Goal: Navigation & Orientation: Find specific page/section

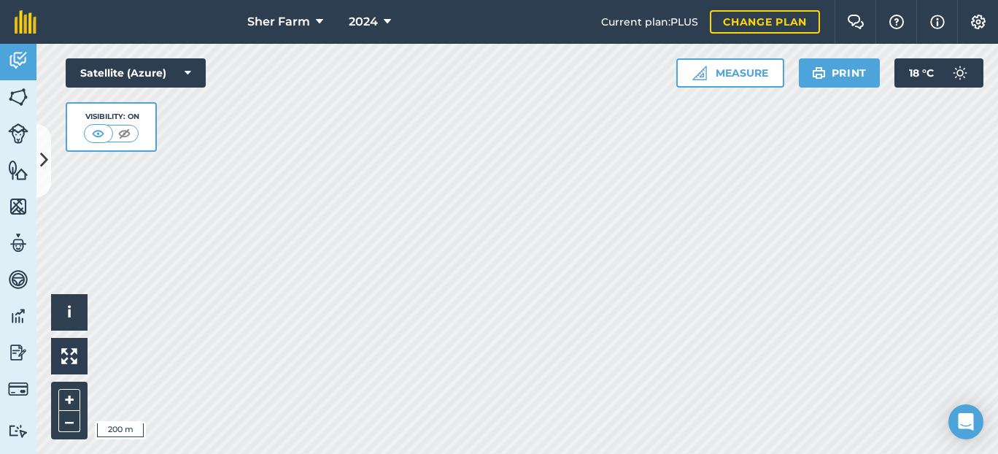
click at [47, 166] on button at bounding box center [43, 160] width 15 height 73
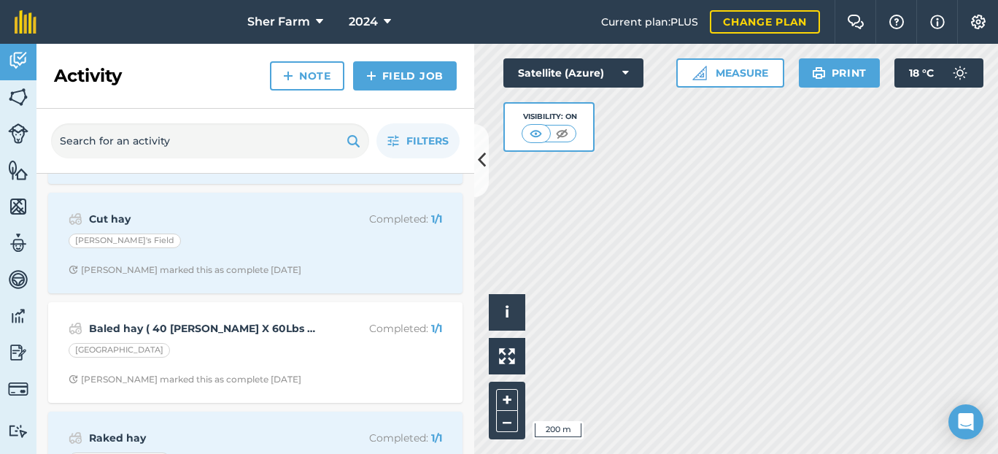
scroll to position [484, 0]
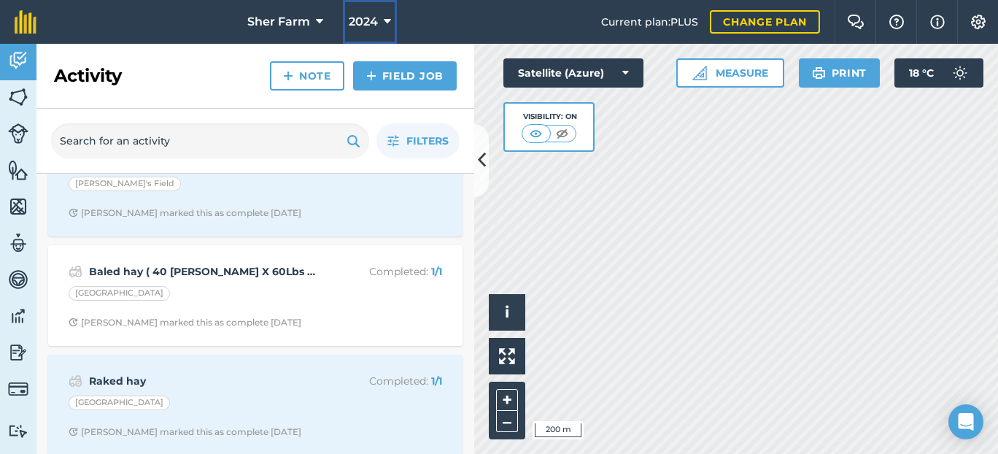
click at [384, 21] on icon at bounding box center [387, 22] width 7 height 18
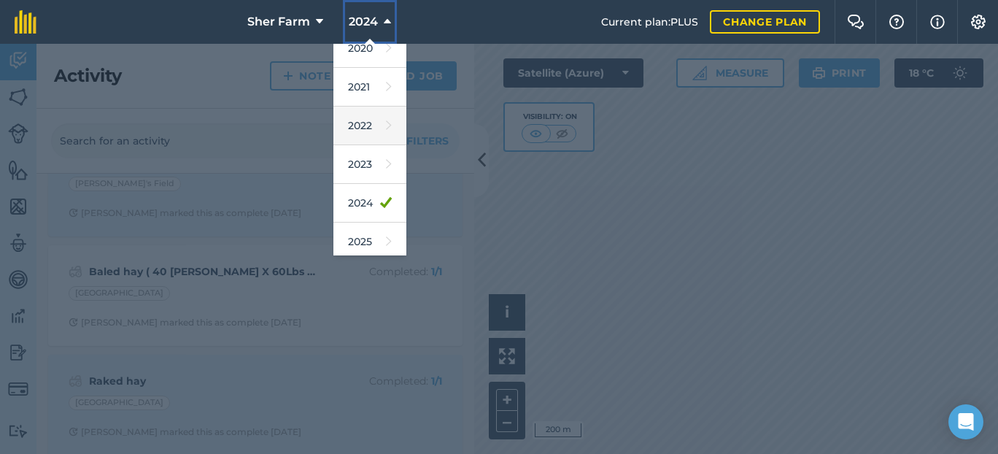
scroll to position [136, 0]
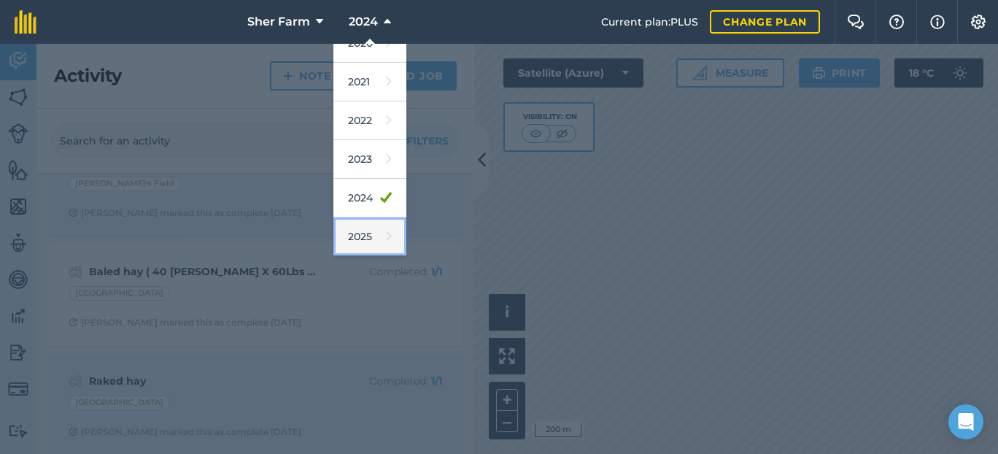
click at [370, 234] on link "2025" at bounding box center [369, 236] width 73 height 39
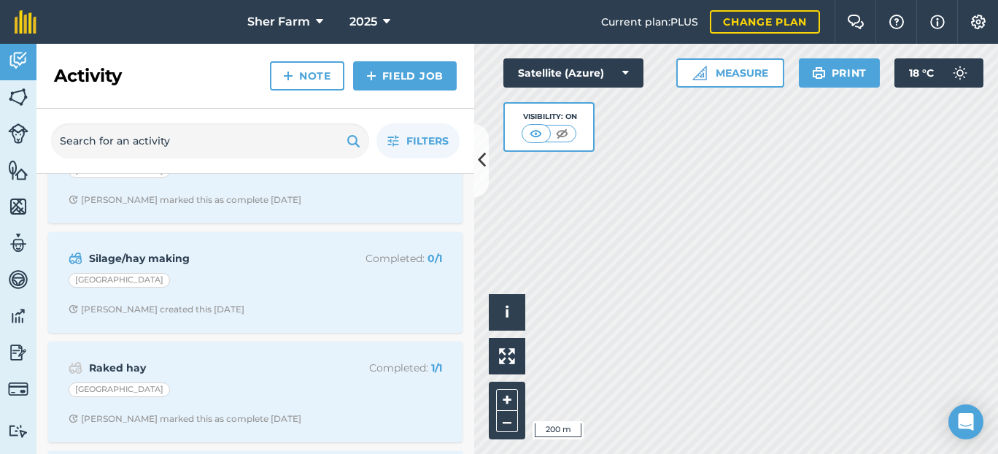
scroll to position [0, 0]
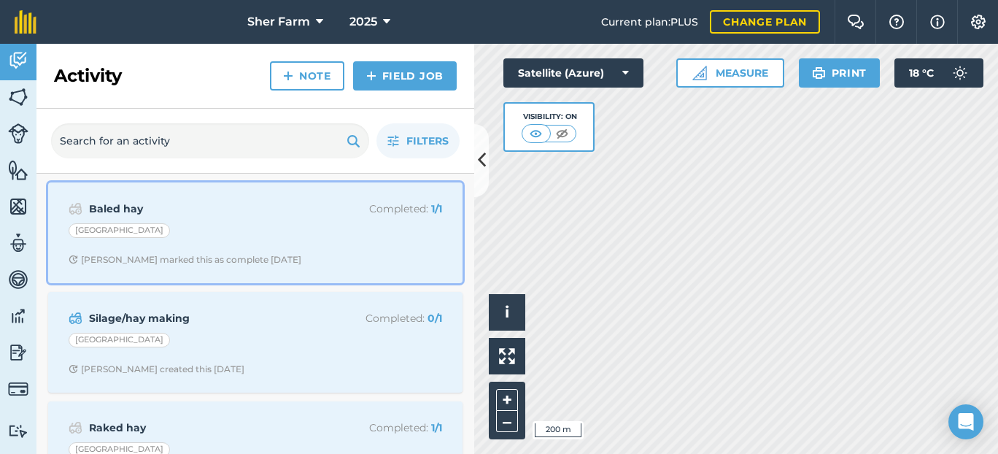
click at [175, 215] on strong "Baled hay" at bounding box center [204, 209] width 231 height 16
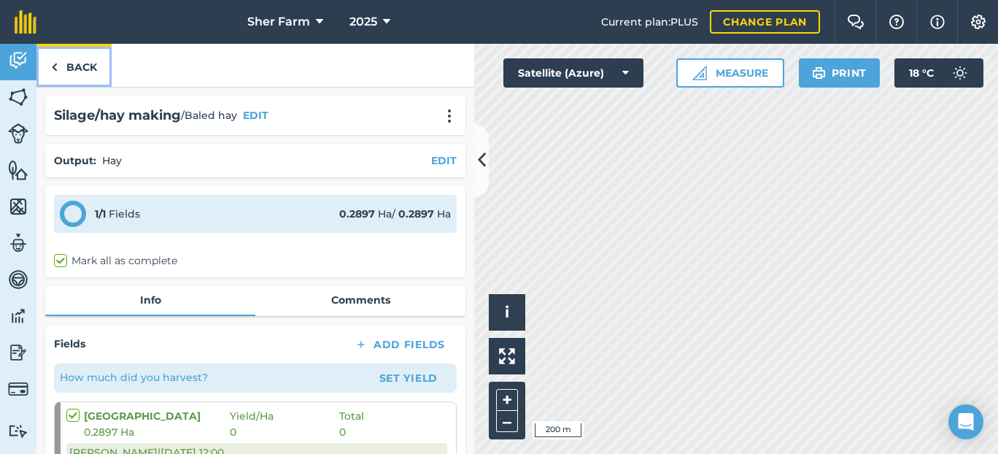
click at [69, 61] on link "Back" at bounding box center [73, 65] width 75 height 43
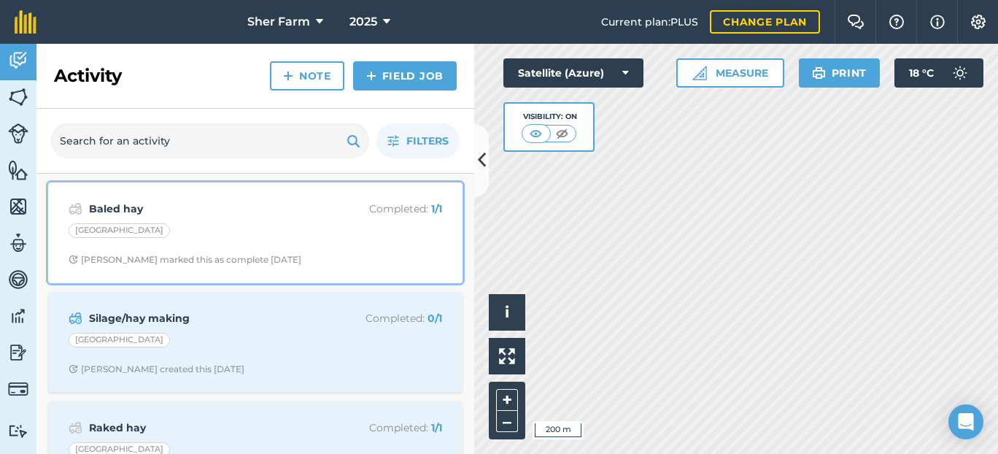
click at [180, 212] on strong "Baled hay" at bounding box center [204, 209] width 231 height 16
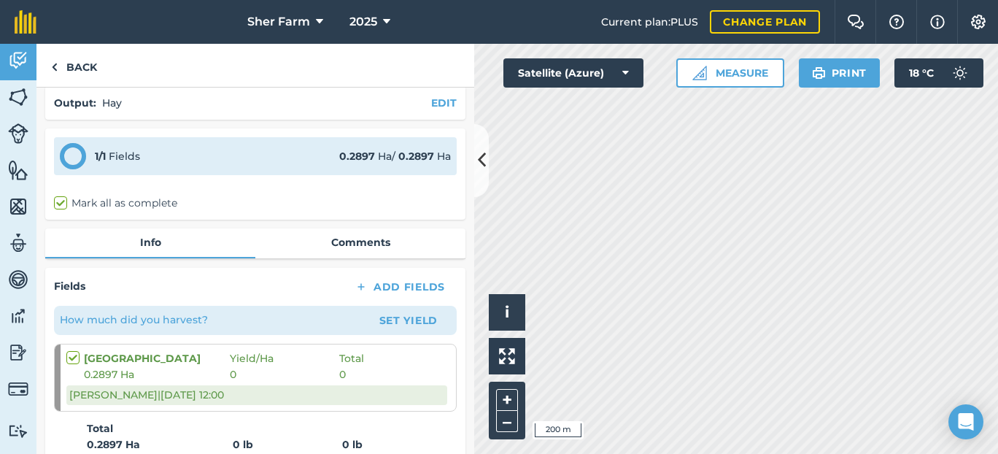
scroll to position [52, 0]
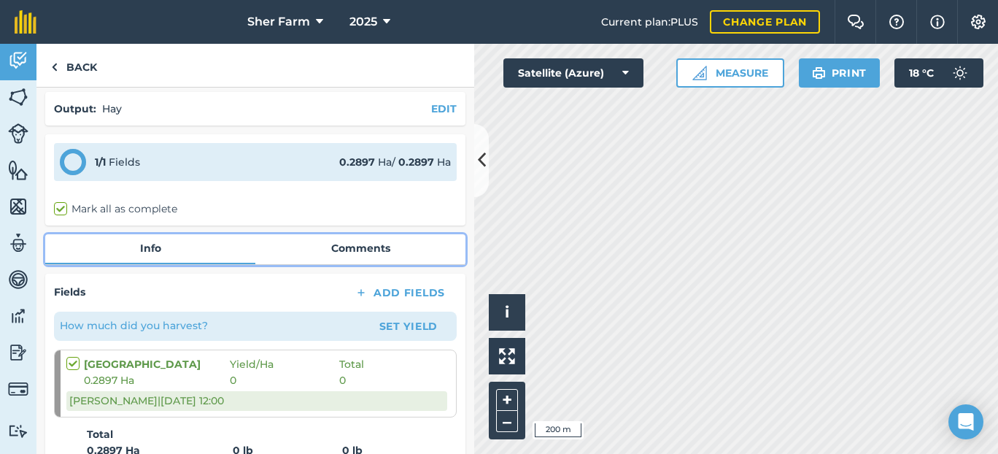
click at [332, 247] on link "Comments" at bounding box center [360, 248] width 210 height 28
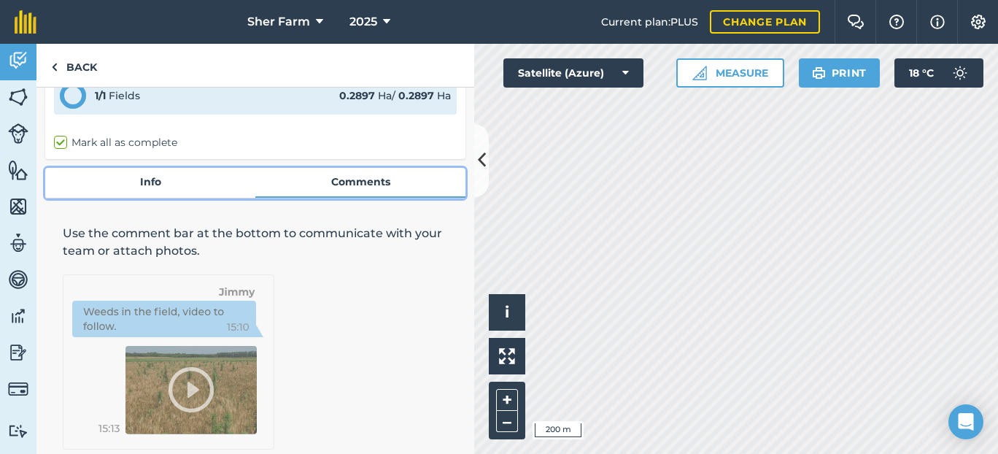
scroll to position [114, 0]
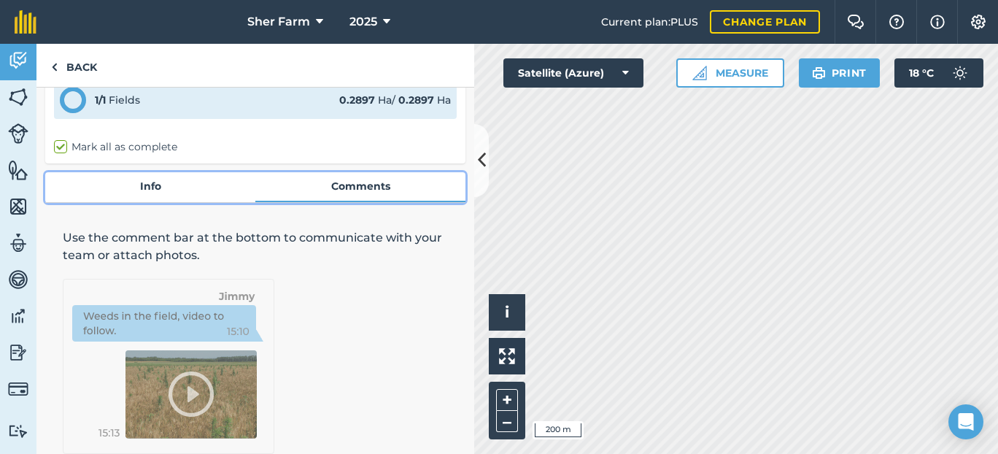
click at [172, 185] on link "Info" at bounding box center [150, 186] width 210 height 28
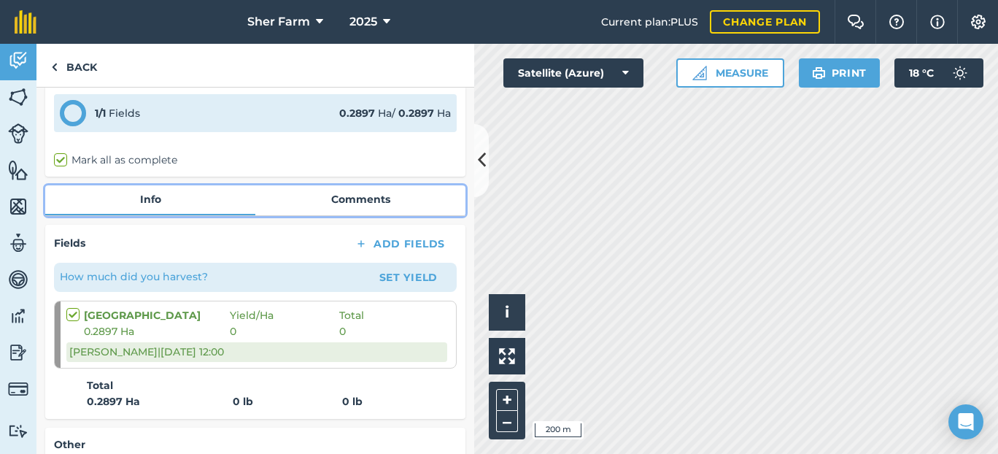
scroll to position [182, 0]
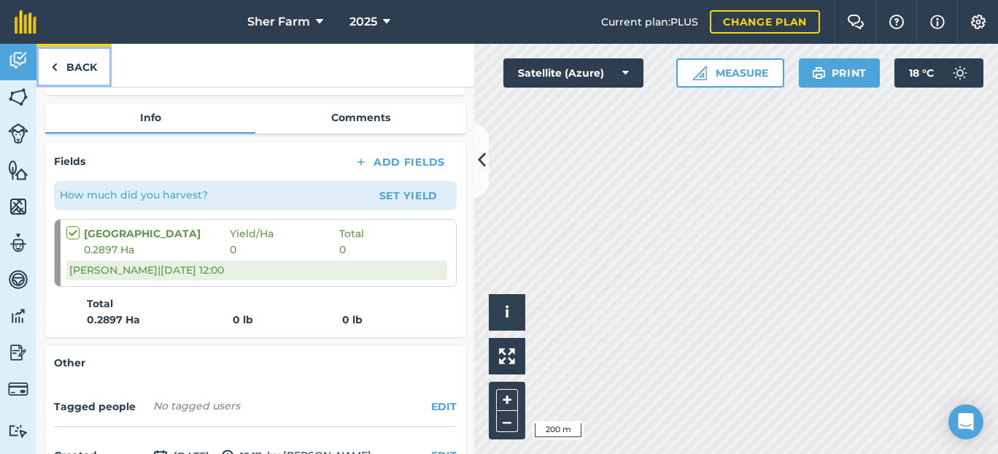
click at [62, 61] on link "Back" at bounding box center [73, 65] width 75 height 43
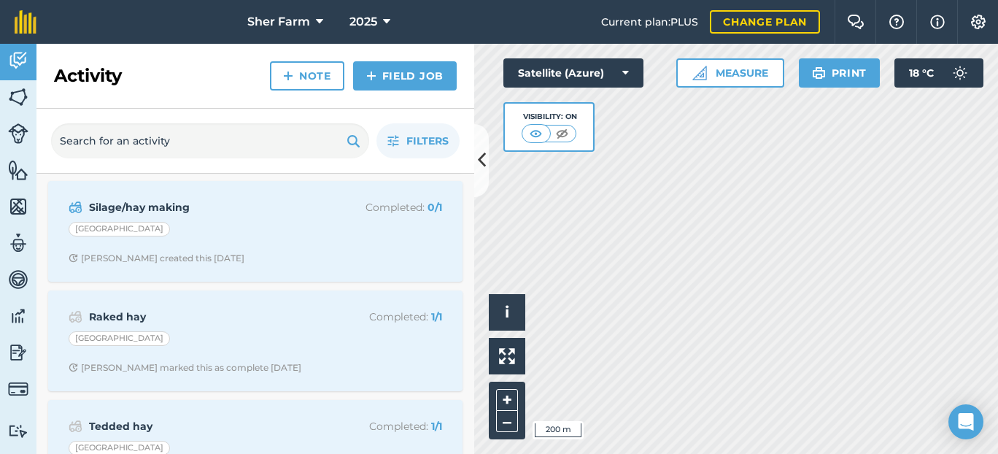
scroll to position [109, 0]
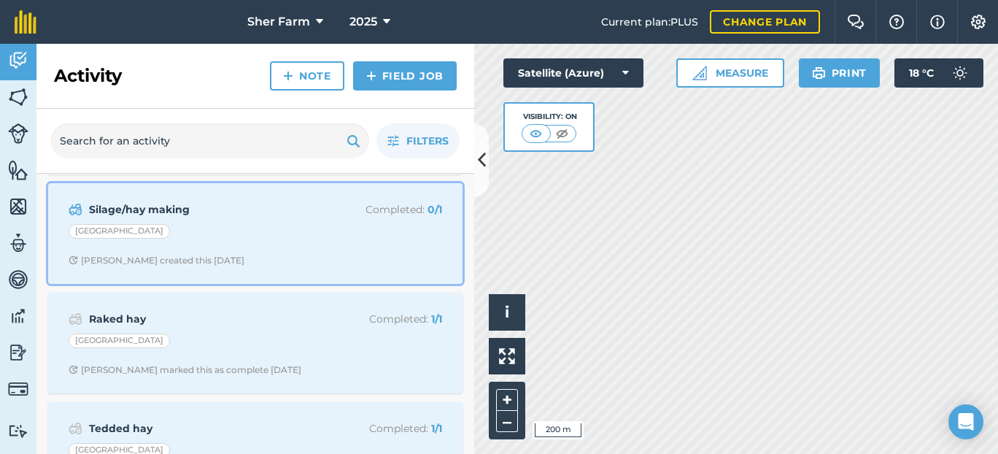
click at [223, 232] on div "[GEOGRAPHIC_DATA]" at bounding box center [256, 233] width 374 height 19
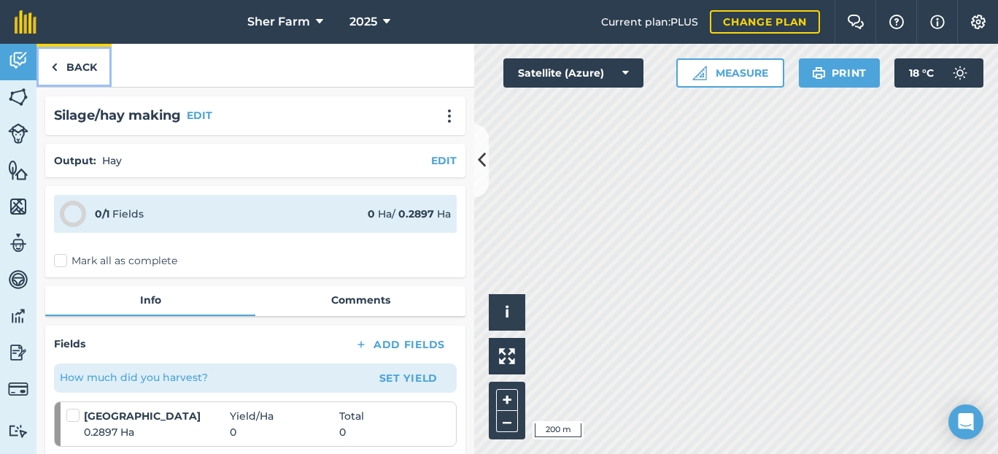
click at [54, 69] on img at bounding box center [54, 67] width 7 height 18
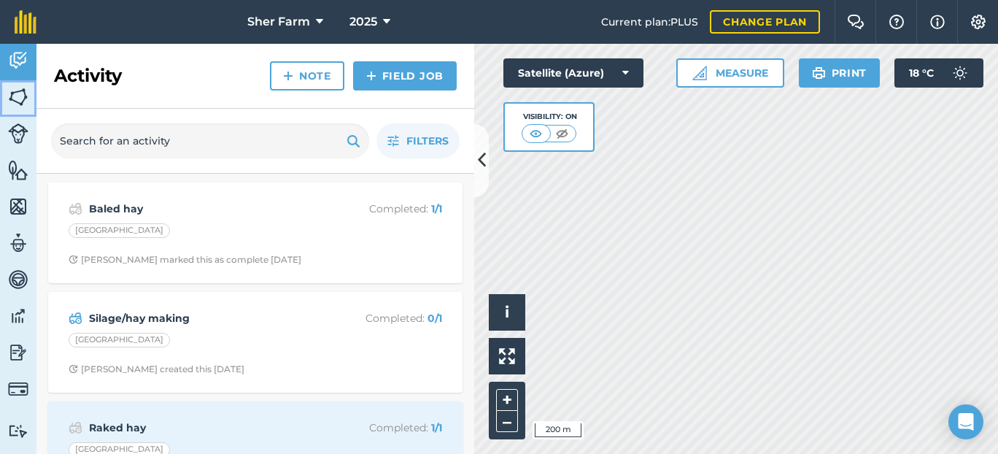
click at [18, 86] on img at bounding box center [18, 97] width 20 height 22
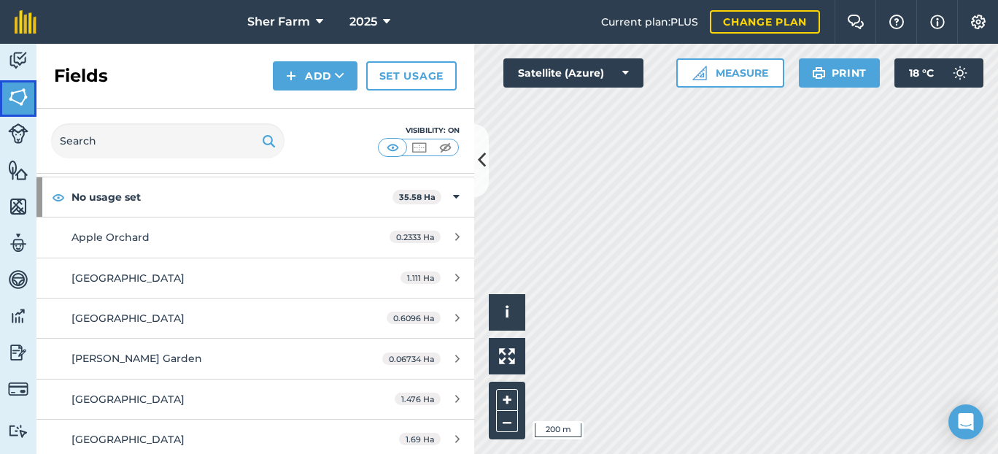
scroll to position [110, 0]
